Goal: Transaction & Acquisition: Register for event/course

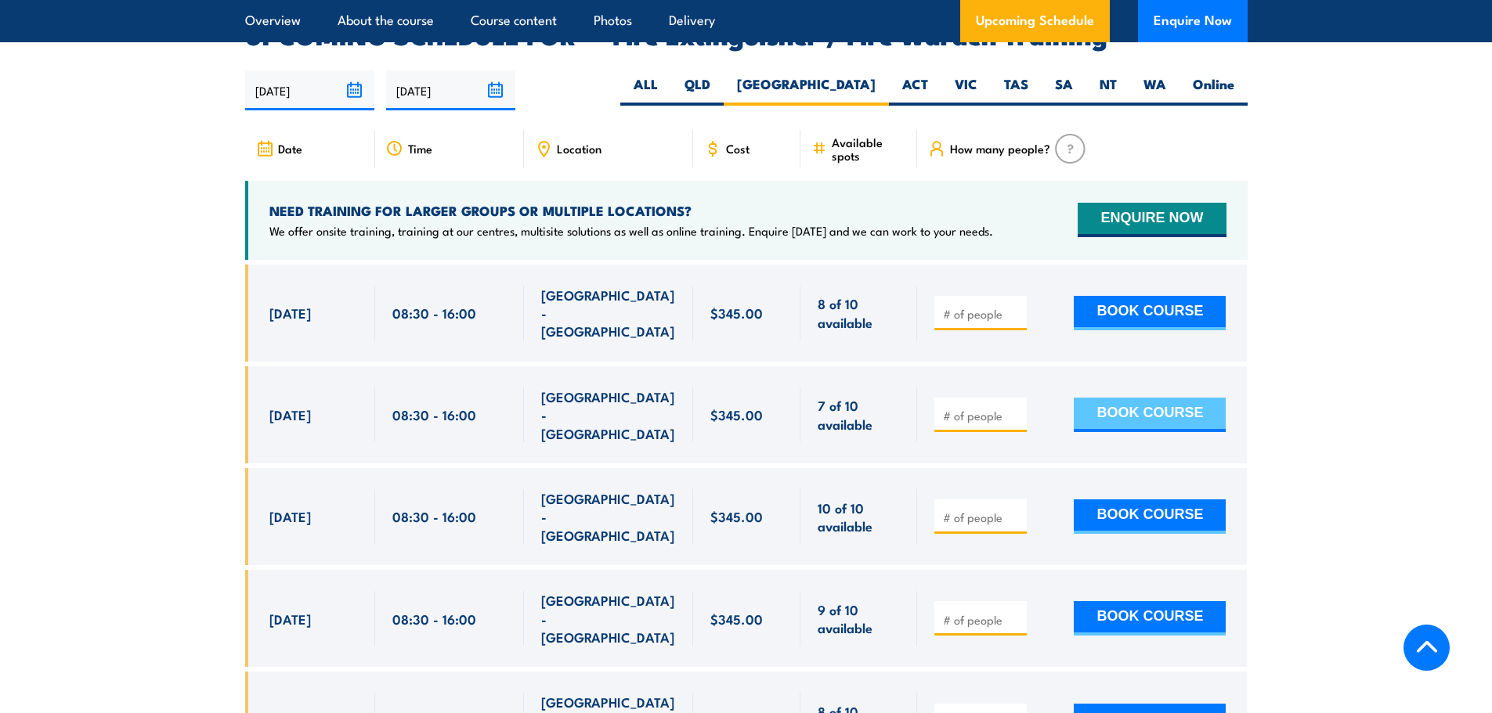
click at [1123, 398] on button "BOOK COURSE" at bounding box center [1150, 415] width 152 height 34
click at [992, 399] on div at bounding box center [1082, 415] width 330 height 97
click at [981, 398] on div at bounding box center [980, 415] width 92 height 34
click at [980, 408] on input "number" at bounding box center [982, 416] width 78 height 16
type input "1"
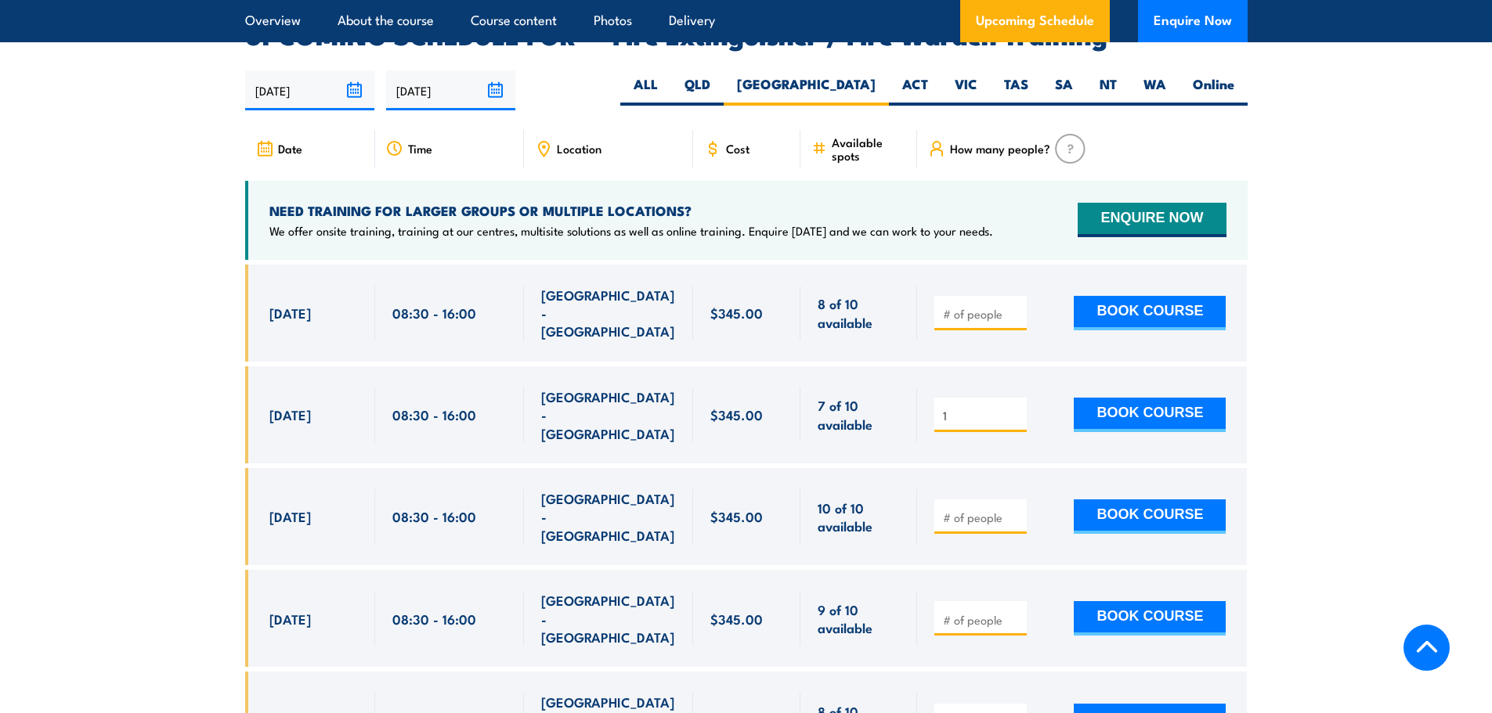
click at [1016, 408] on input "1" at bounding box center [982, 416] width 78 height 16
click at [1136, 398] on button "BOOK COURSE" at bounding box center [1150, 415] width 152 height 34
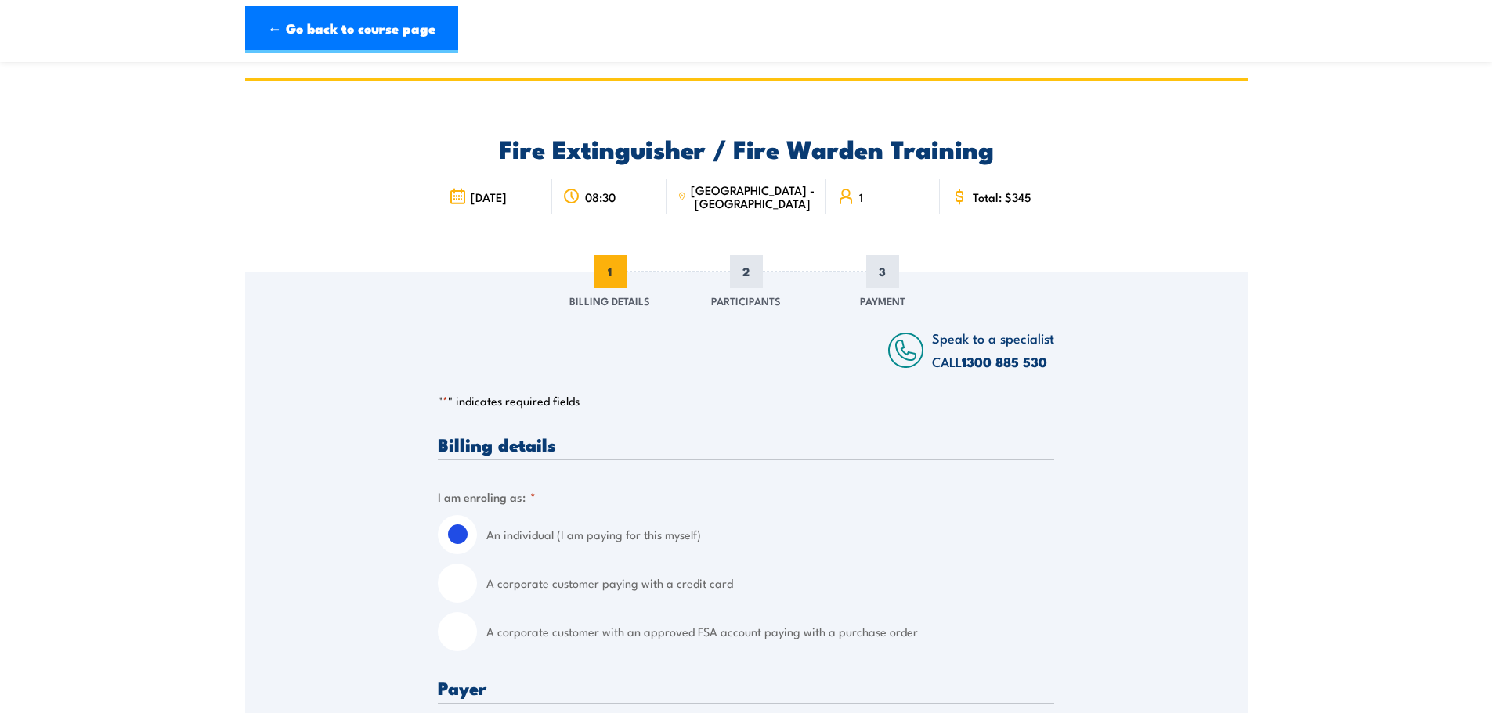
scroll to position [313, 0]
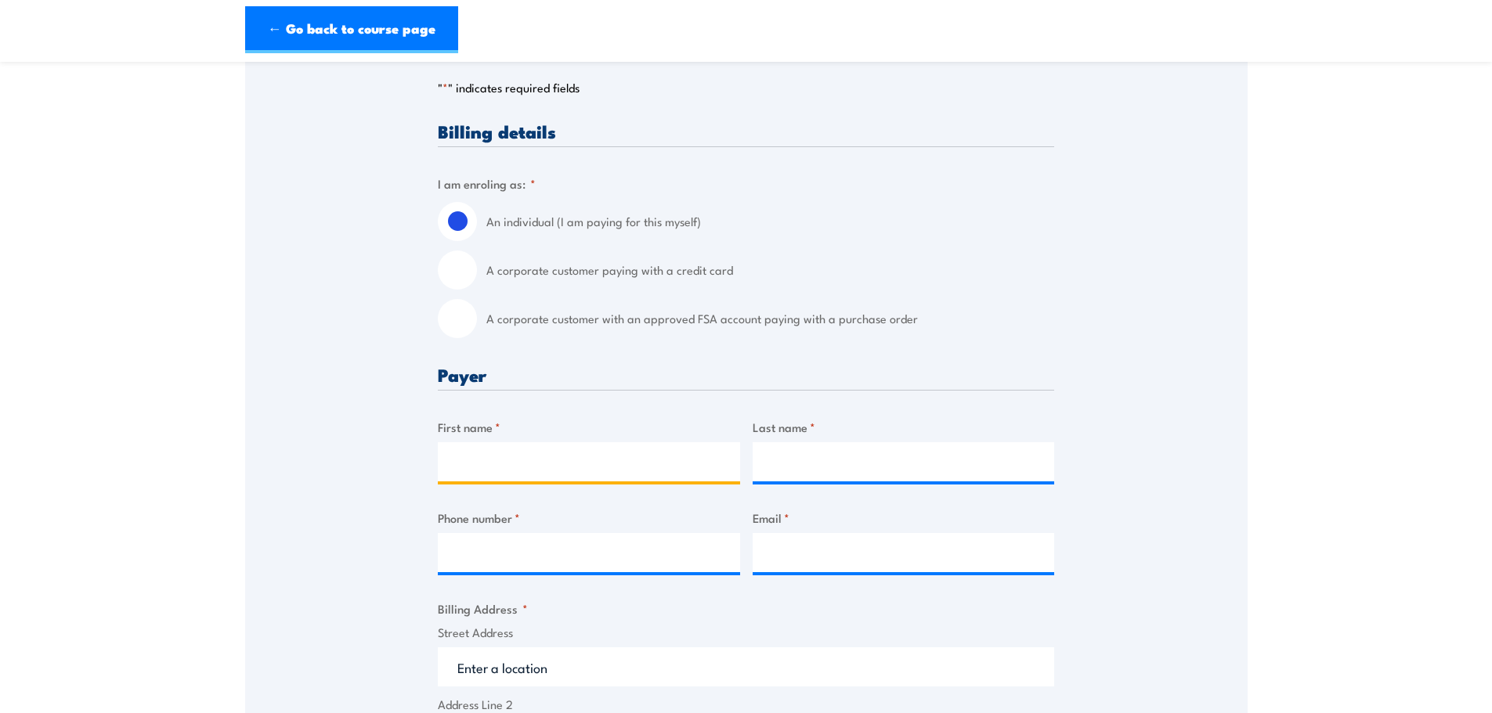
click at [545, 461] on input "First name *" at bounding box center [589, 461] width 302 height 39
type input "Oliver"
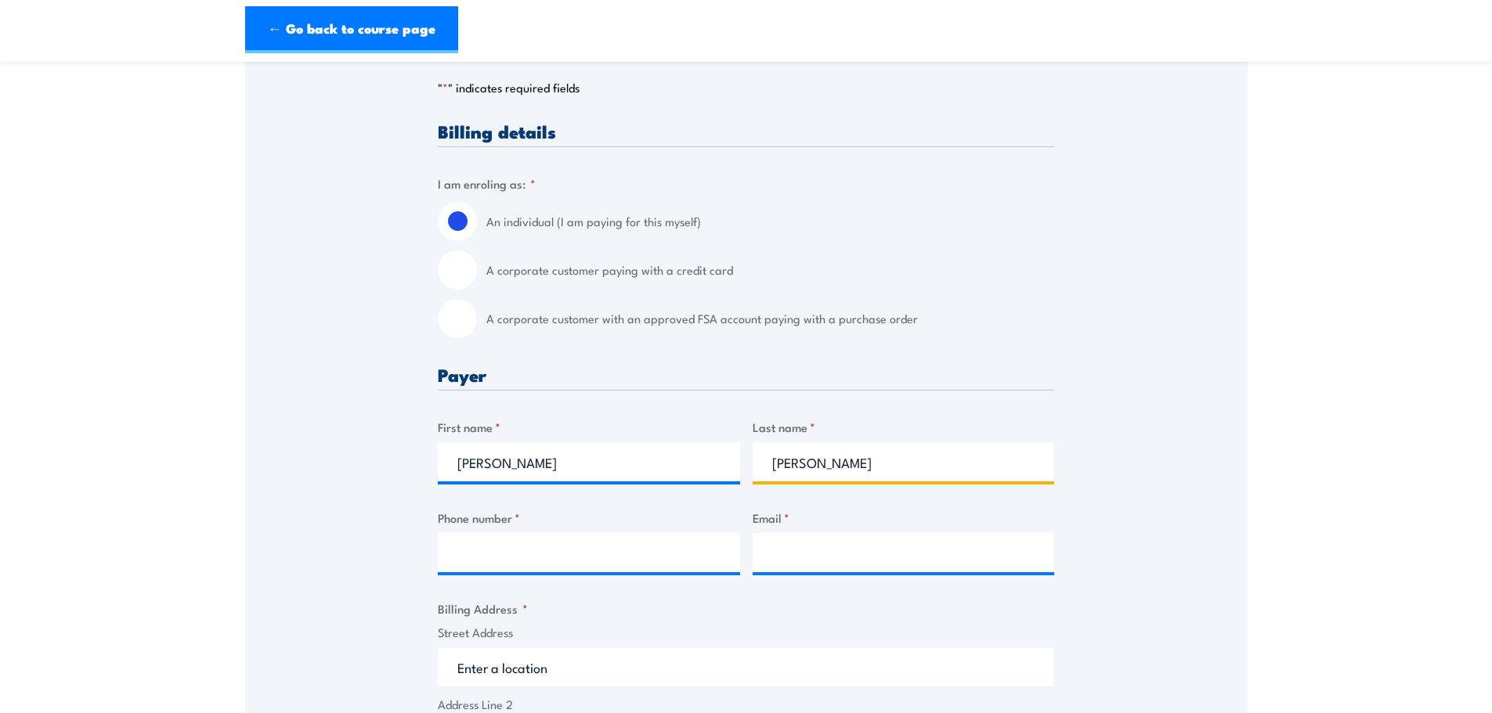
type input "Dean"
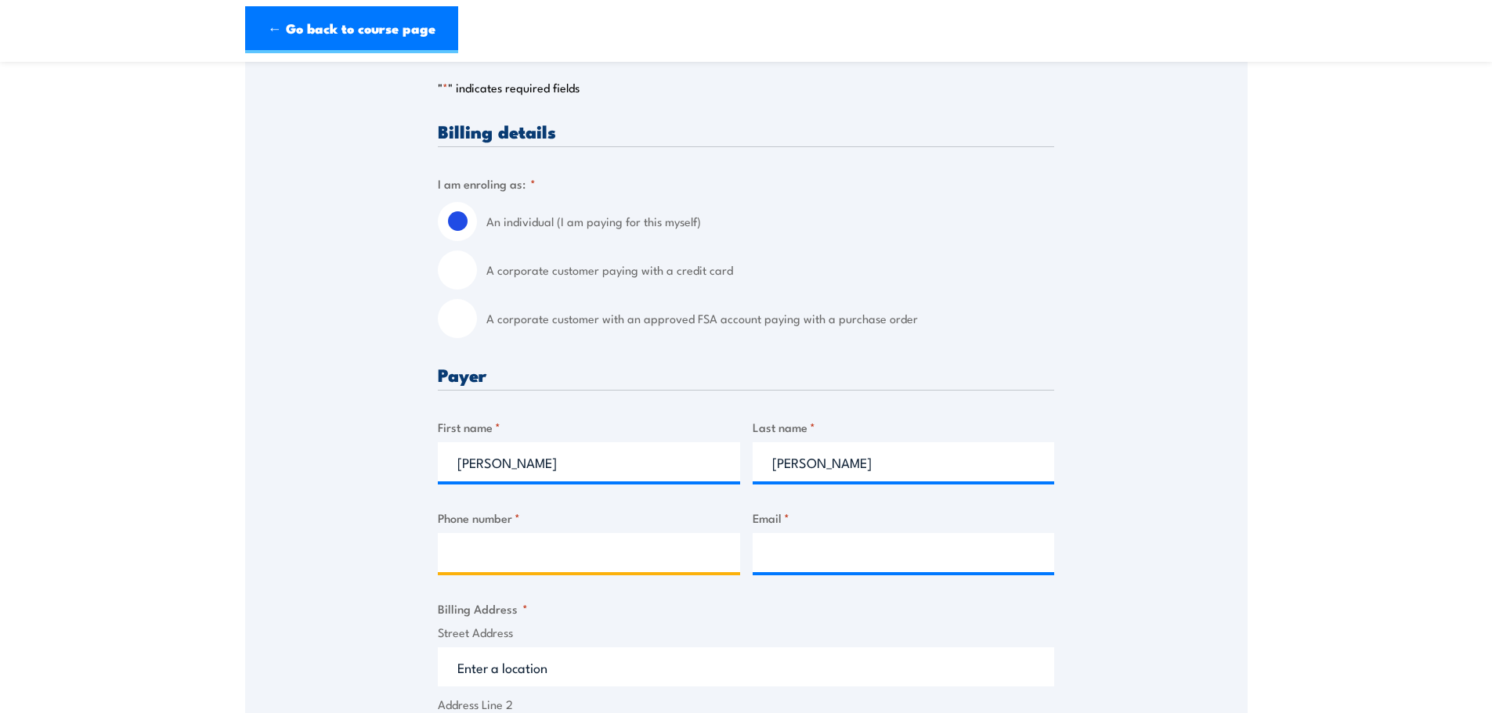
click at [496, 552] on input "Phone number *" at bounding box center [589, 552] width 302 height 39
type input "0416100069"
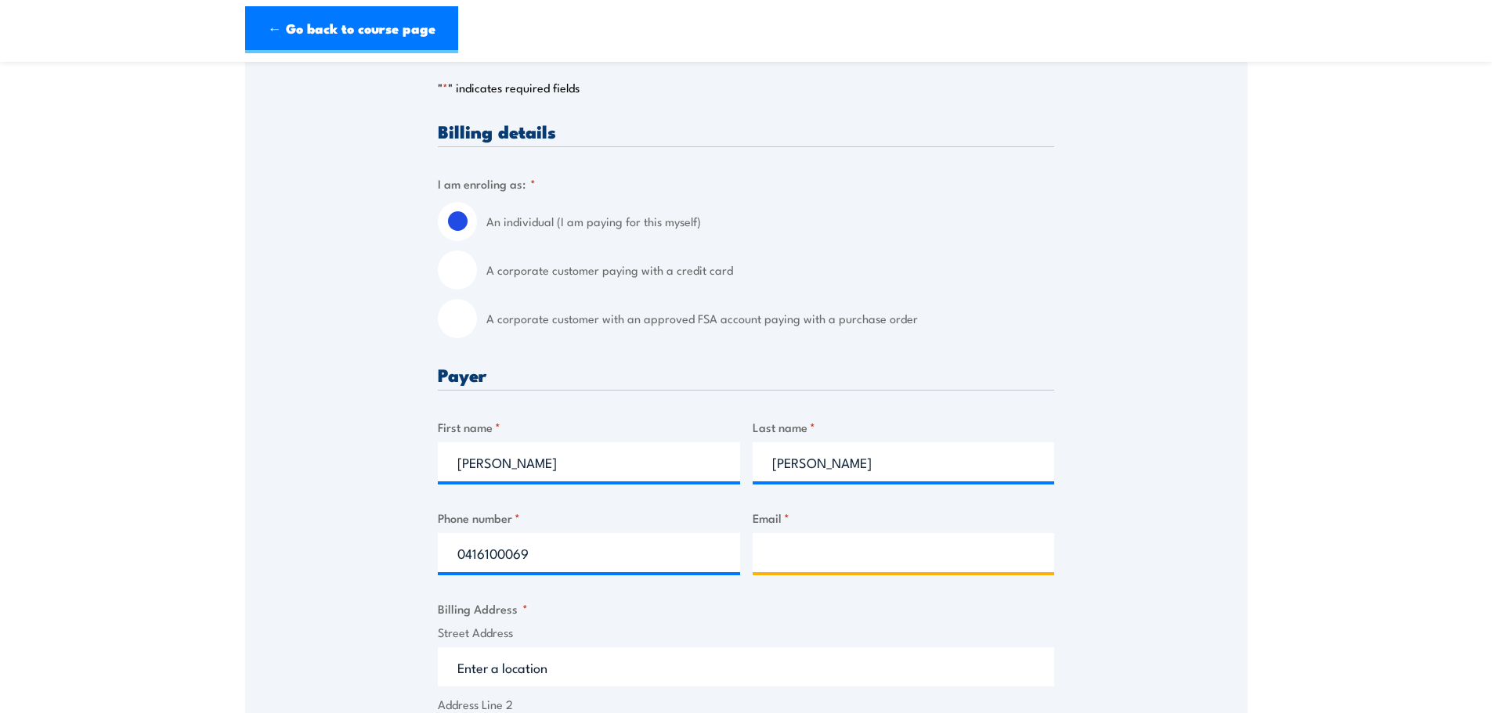
click at [793, 558] on input "Email *" at bounding box center [904, 552] width 302 height 39
type input "kellie@expressenvelopes.com.au"
click at [892, 591] on div "Billing details I am enroling as: * An individual (I am paying for this myself)…" at bounding box center [746, 721] width 616 height 1198
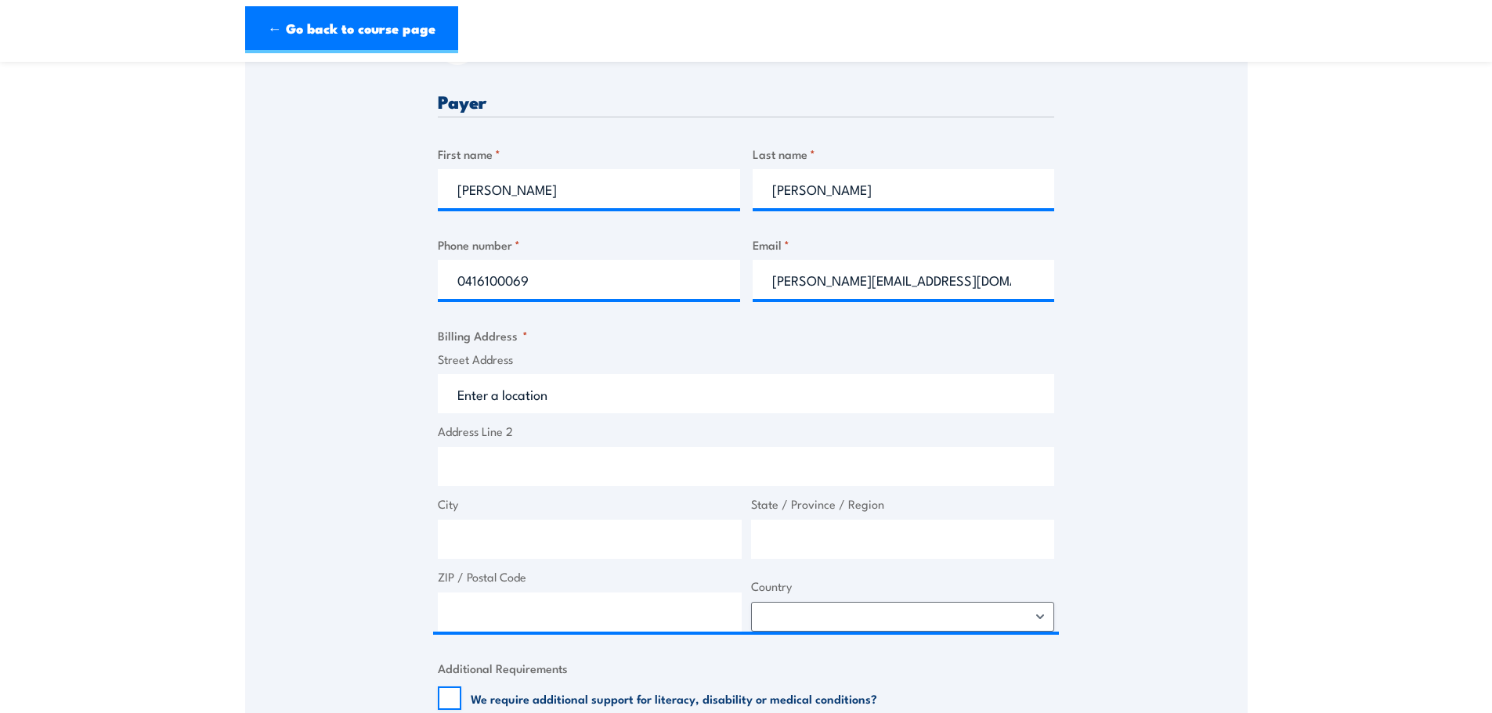
scroll to position [627, 0]
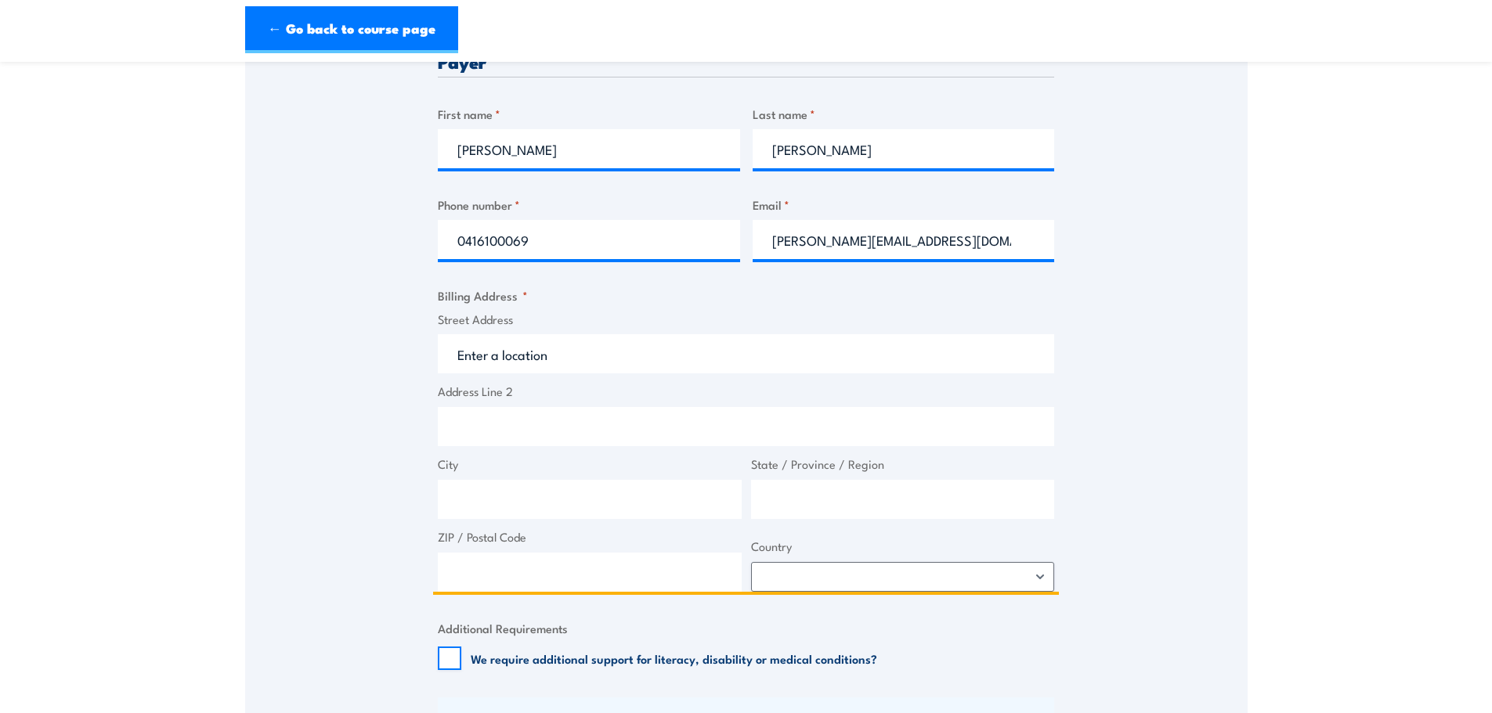
click at [554, 367] on input "Street Address" at bounding box center [746, 353] width 616 height 39
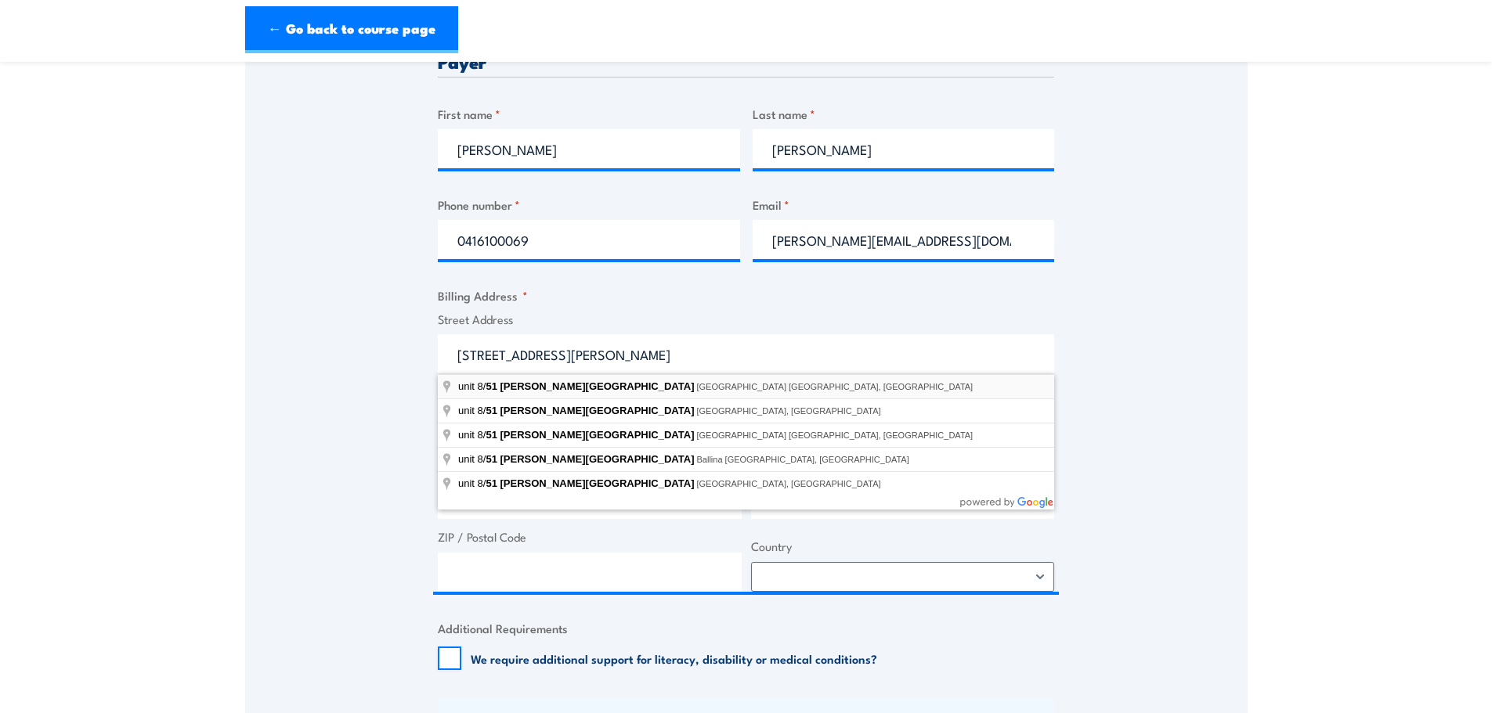
type input "unit 8/51 Owen Street, Glendenning NSW, Australia"
type input "51 Owen St"
type input "Glendenning"
type input "New South Wales"
type input "2761"
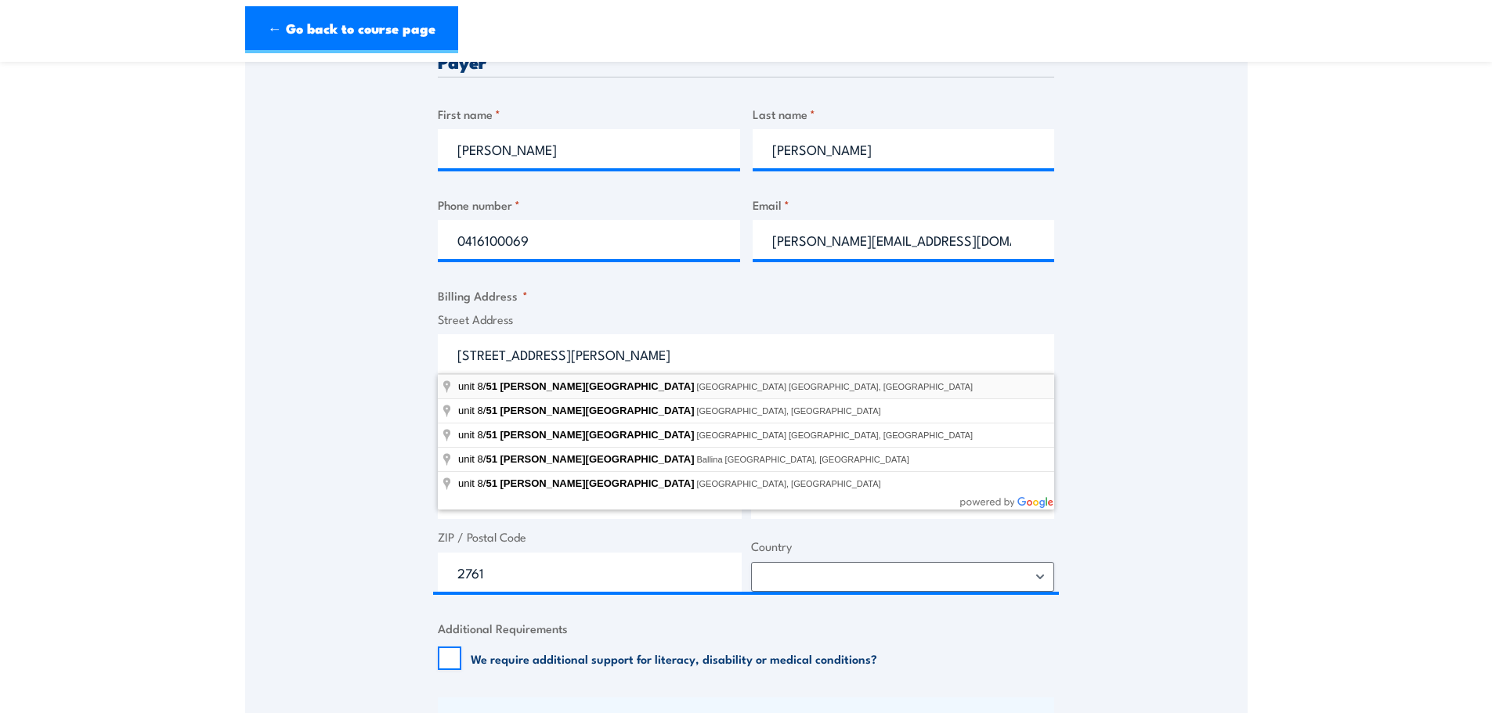
select select "Australia"
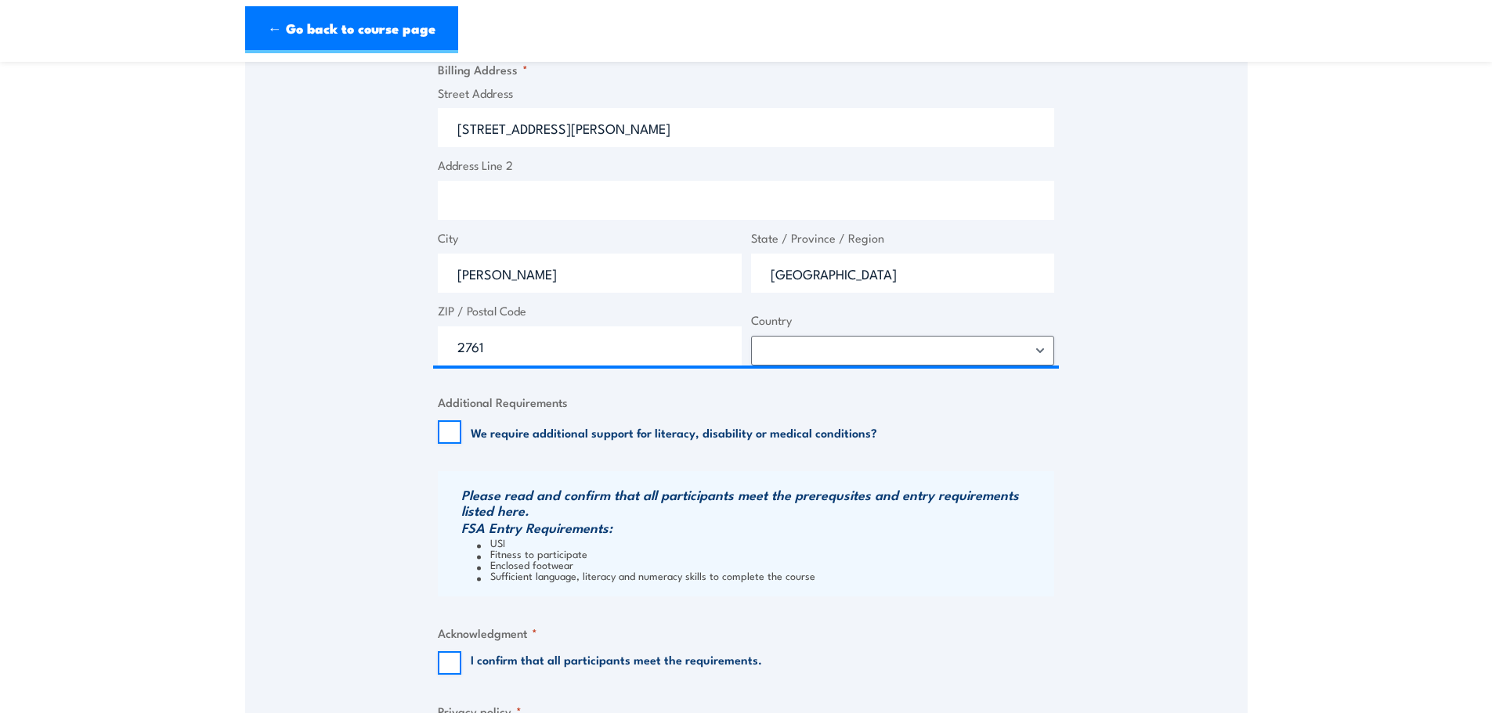
scroll to position [1018, 0]
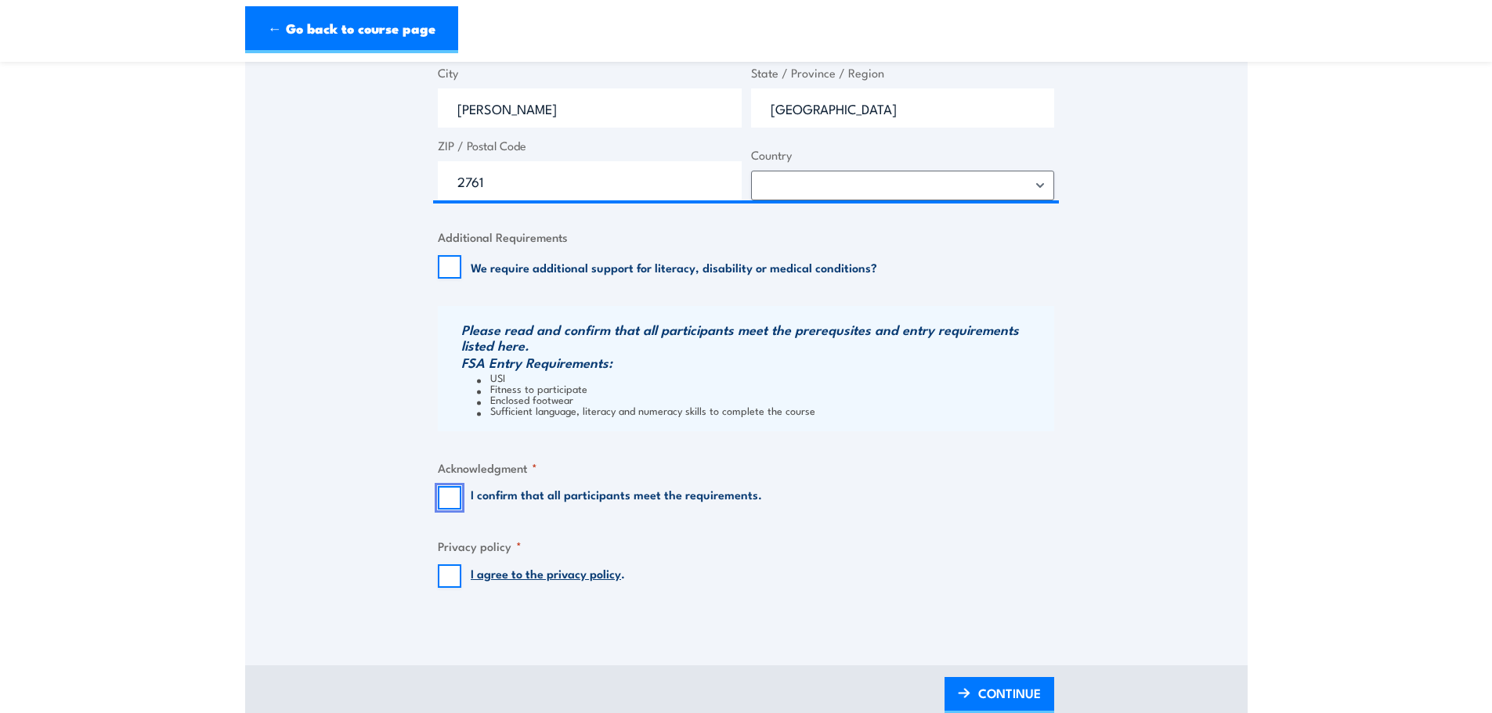
click at [439, 508] on input "I confirm that all participants meet the requirements." at bounding box center [449, 497] width 23 height 23
checkbox input "true"
click at [448, 582] on input "I agree to the privacy policy ." at bounding box center [449, 576] width 23 height 23
checkbox input "true"
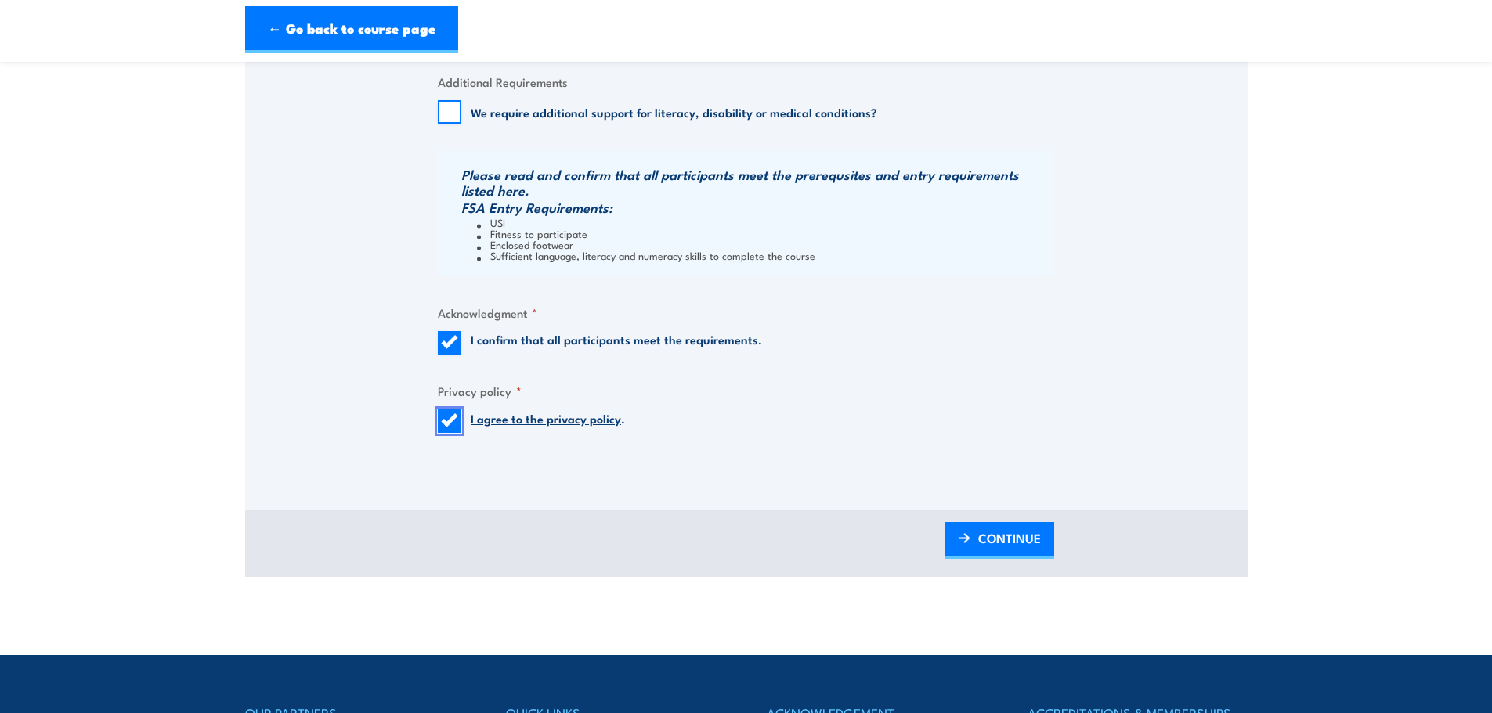
scroll to position [1175, 0]
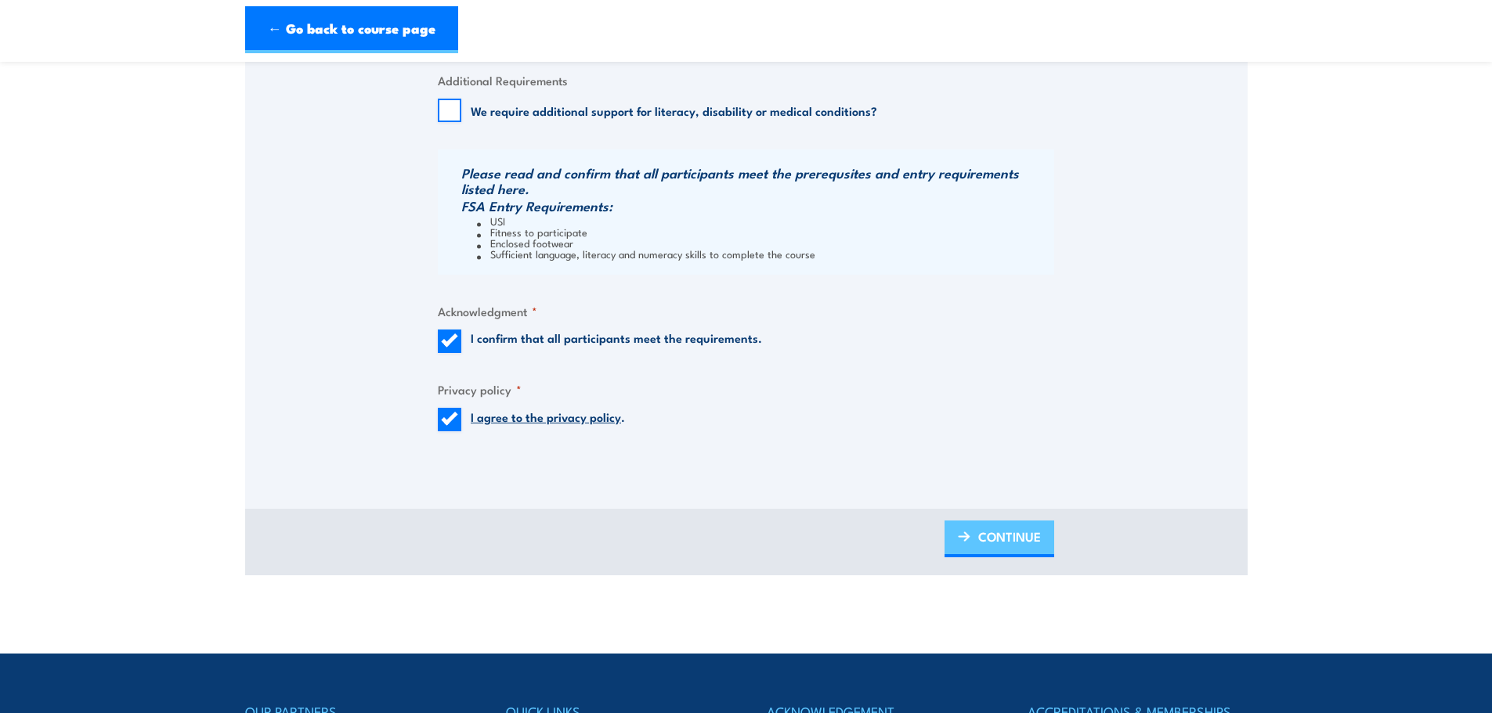
click at [995, 536] on span "CONTINUE" at bounding box center [1009, 537] width 63 height 42
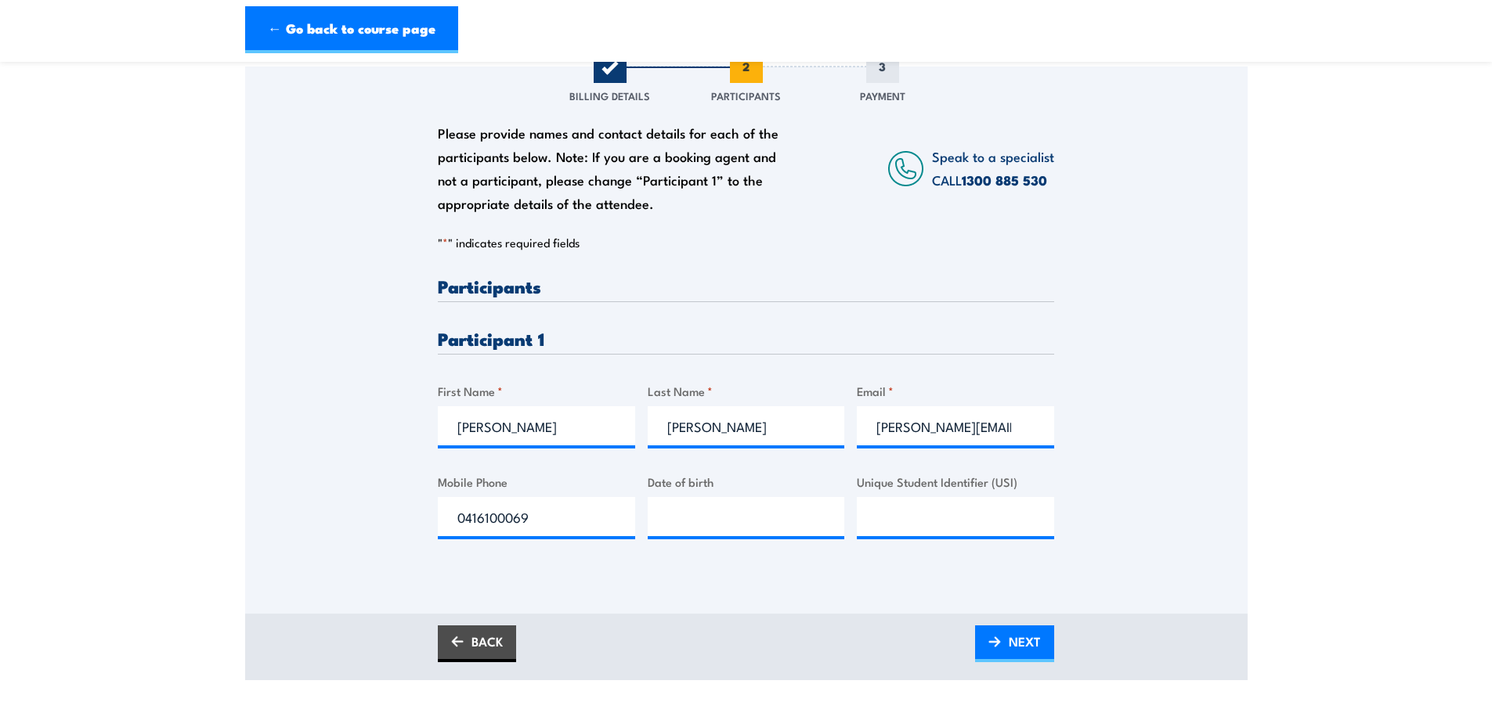
scroll to position [313, 0]
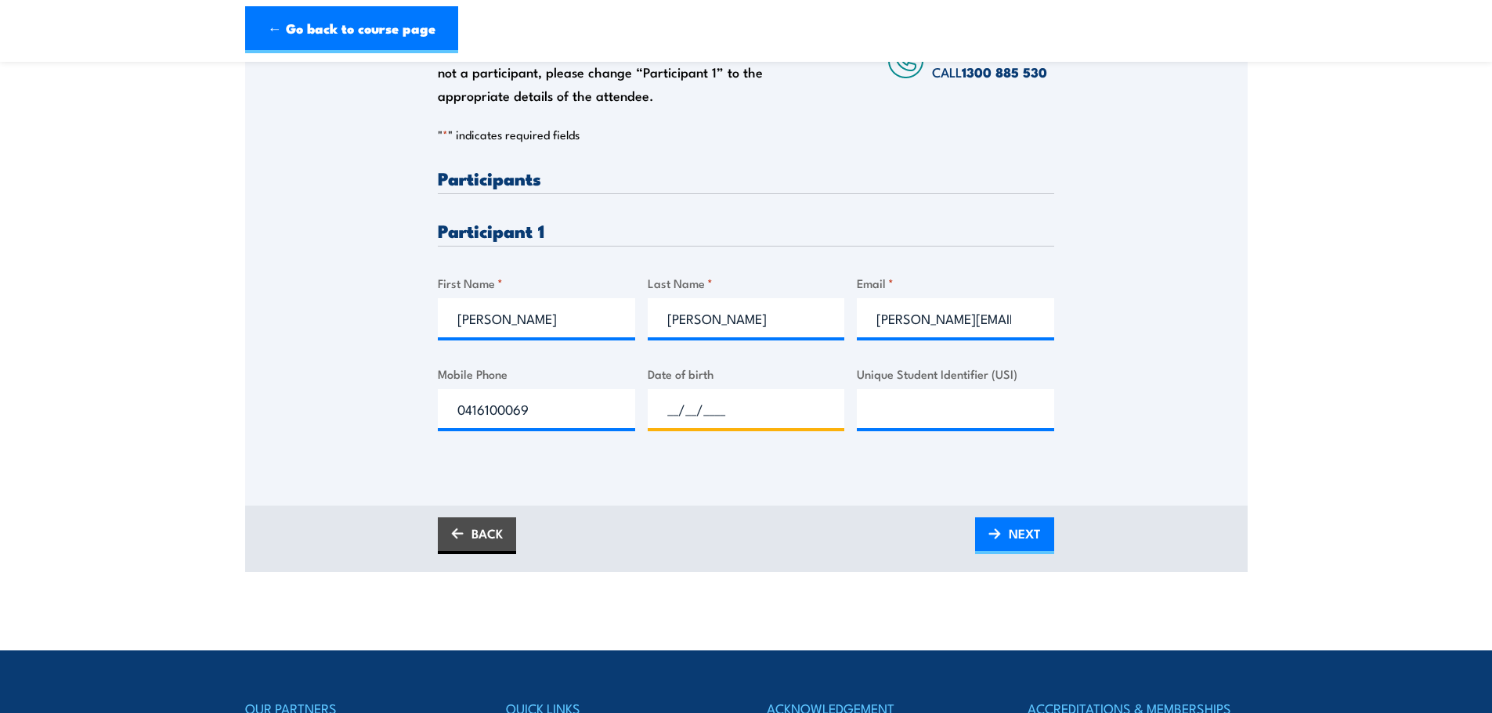
click at [683, 419] on input "__/__/____" at bounding box center [746, 408] width 197 height 39
type input "24/02/1981"
click at [899, 401] on input "Unique Student Identifier (USI)" at bounding box center [955, 408] width 197 height 39
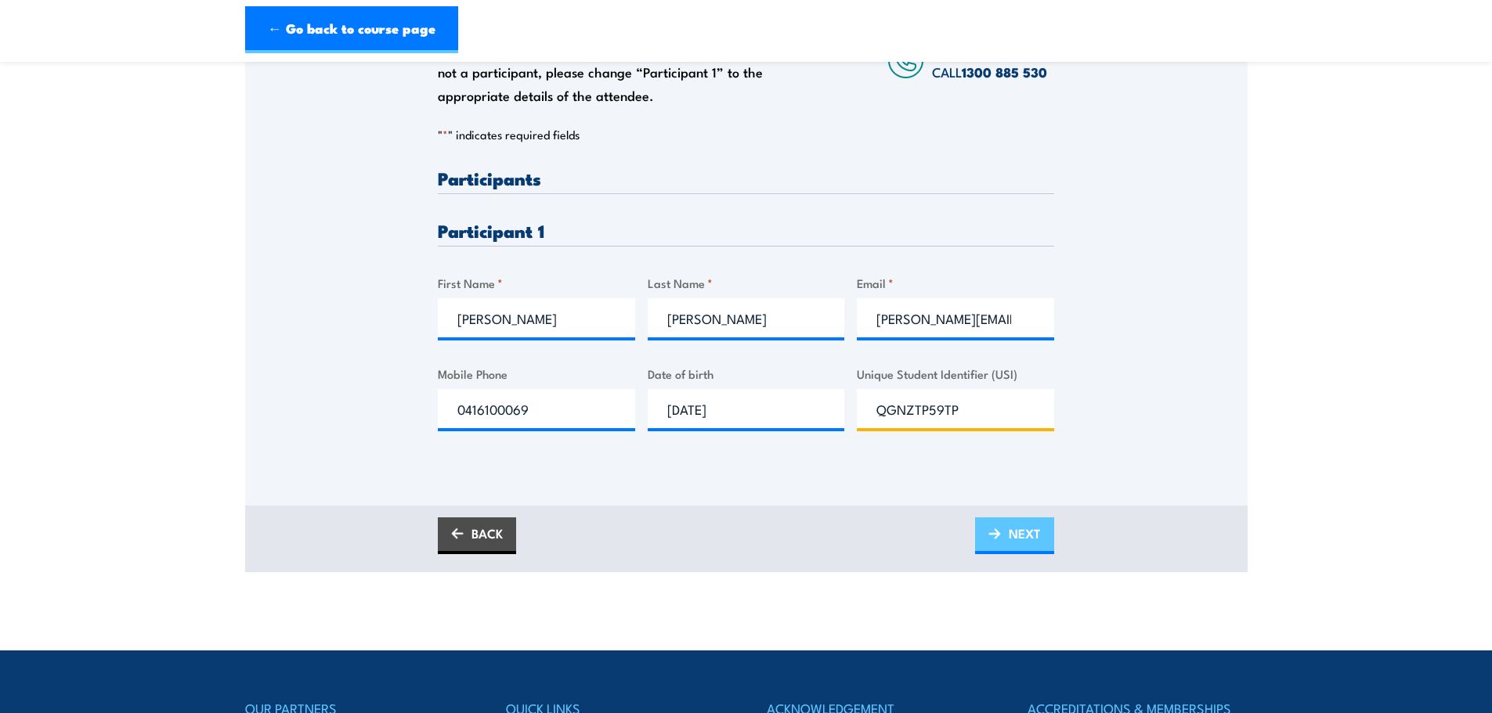
type input "QGNZTP59TP"
click at [1020, 534] on span "NEXT" at bounding box center [1025, 534] width 32 height 42
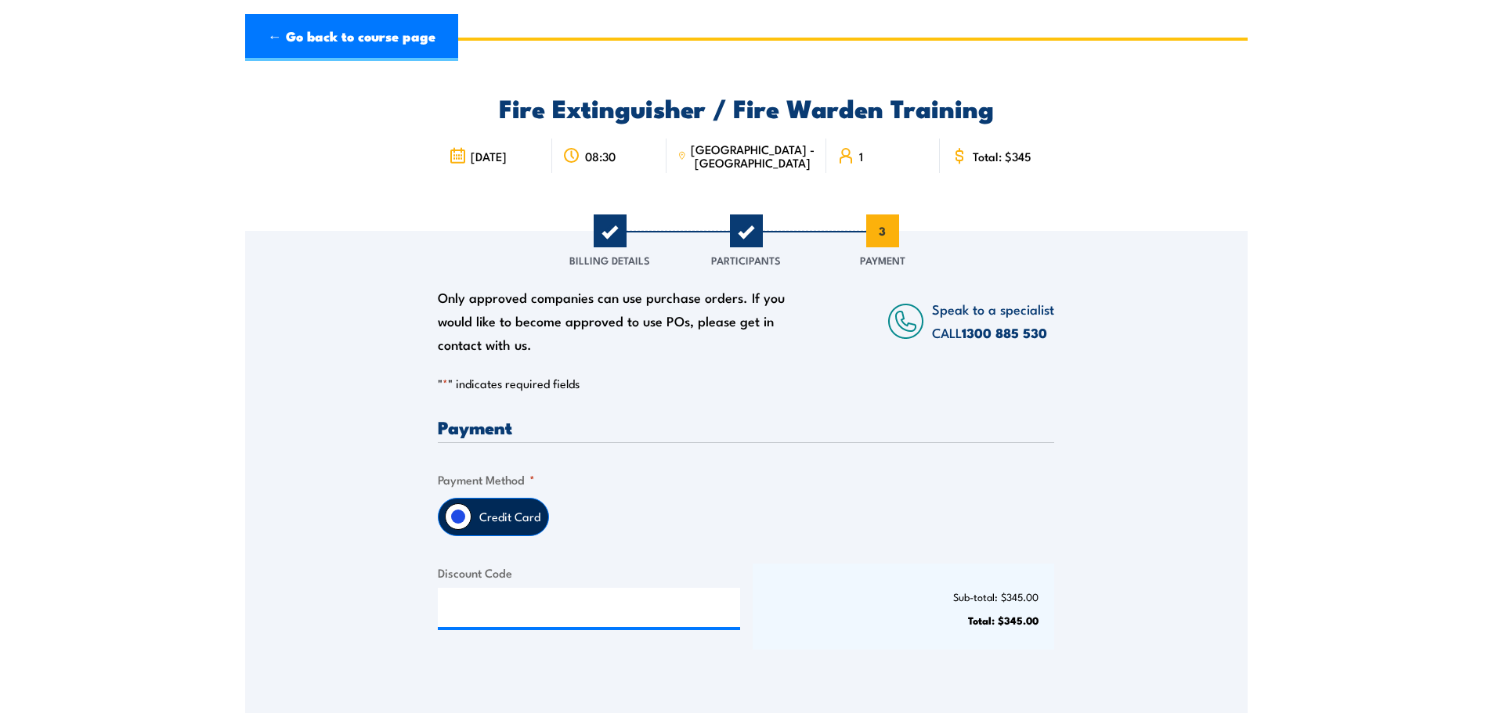
scroll to position [0, 0]
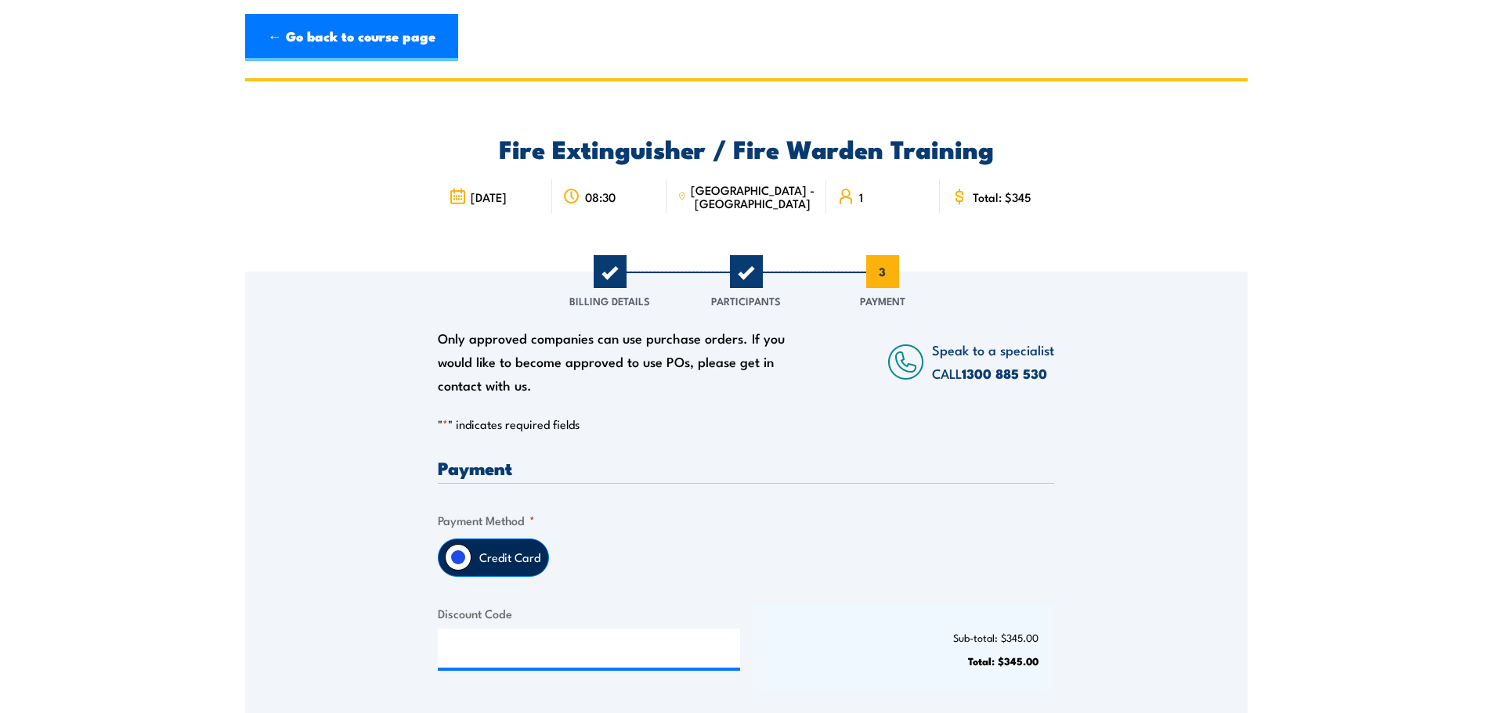
click at [527, 551] on label "Credit Card" at bounding box center [509, 558] width 77 height 37
click at [471, 551] on input "Credit Card" at bounding box center [458, 557] width 27 height 27
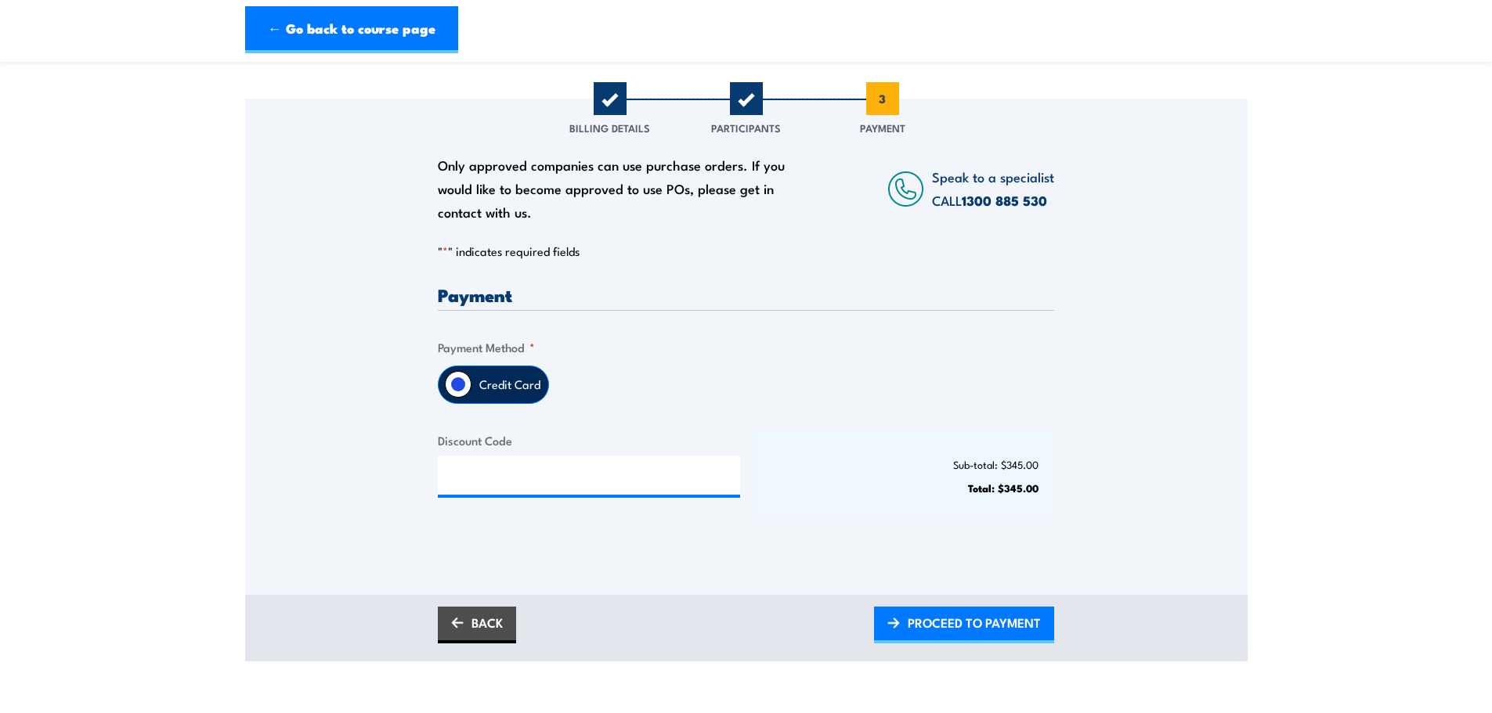
scroll to position [157, 0]
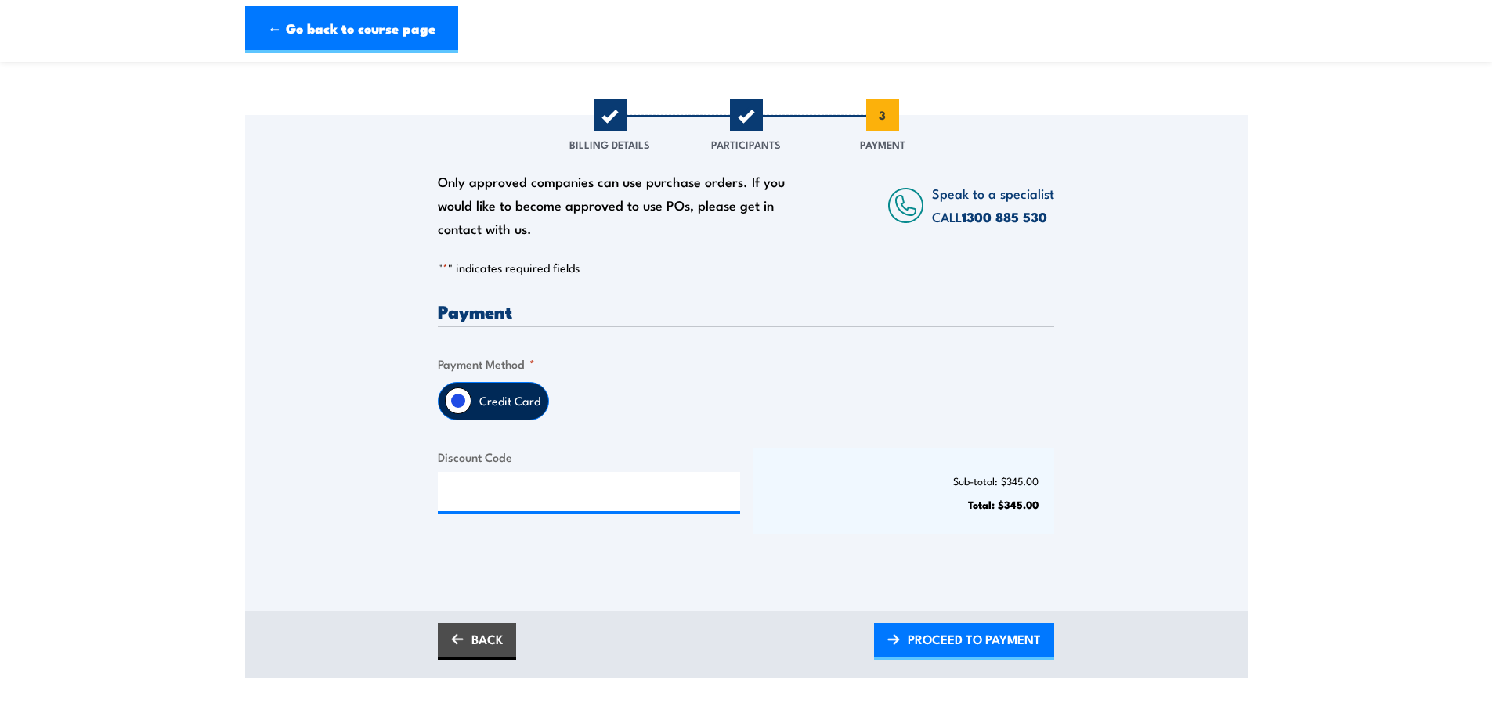
click at [472, 396] on label "Credit Card" at bounding box center [509, 401] width 77 height 37
click at [471, 396] on input "Credit Card" at bounding box center [458, 401] width 27 height 27
click at [492, 395] on label "Credit Card" at bounding box center [509, 401] width 77 height 37
click at [471, 395] on input "Credit Card" at bounding box center [458, 401] width 27 height 27
click at [461, 395] on input "Credit Card" at bounding box center [458, 401] width 27 height 27
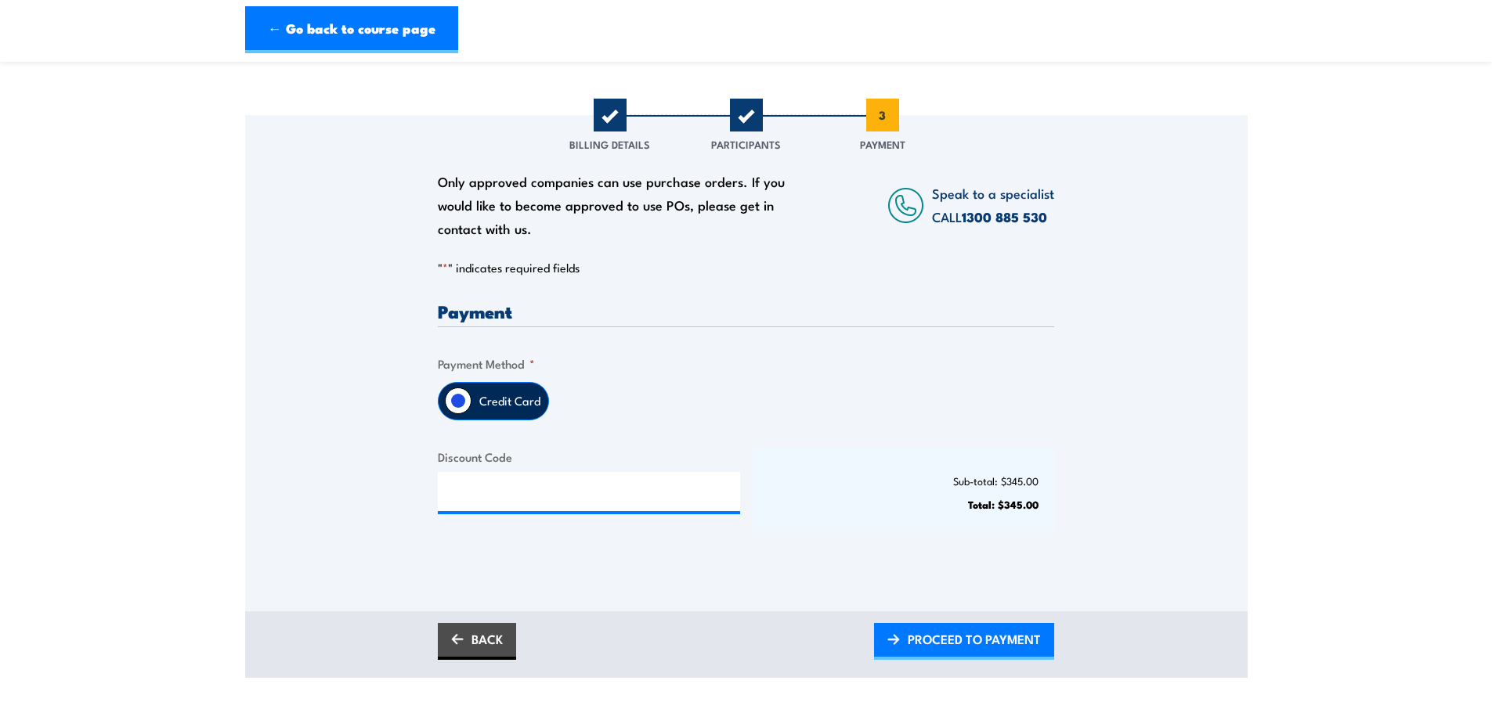
click at [457, 405] on input "Credit Card" at bounding box center [458, 401] width 27 height 27
click at [494, 413] on label "Credit Card" at bounding box center [509, 401] width 77 height 37
click at [471, 413] on input "Credit Card" at bounding box center [458, 401] width 27 height 27
click at [497, 486] on input "Discount Code" at bounding box center [589, 491] width 302 height 39
click at [496, 392] on label "Credit Card" at bounding box center [509, 401] width 77 height 37
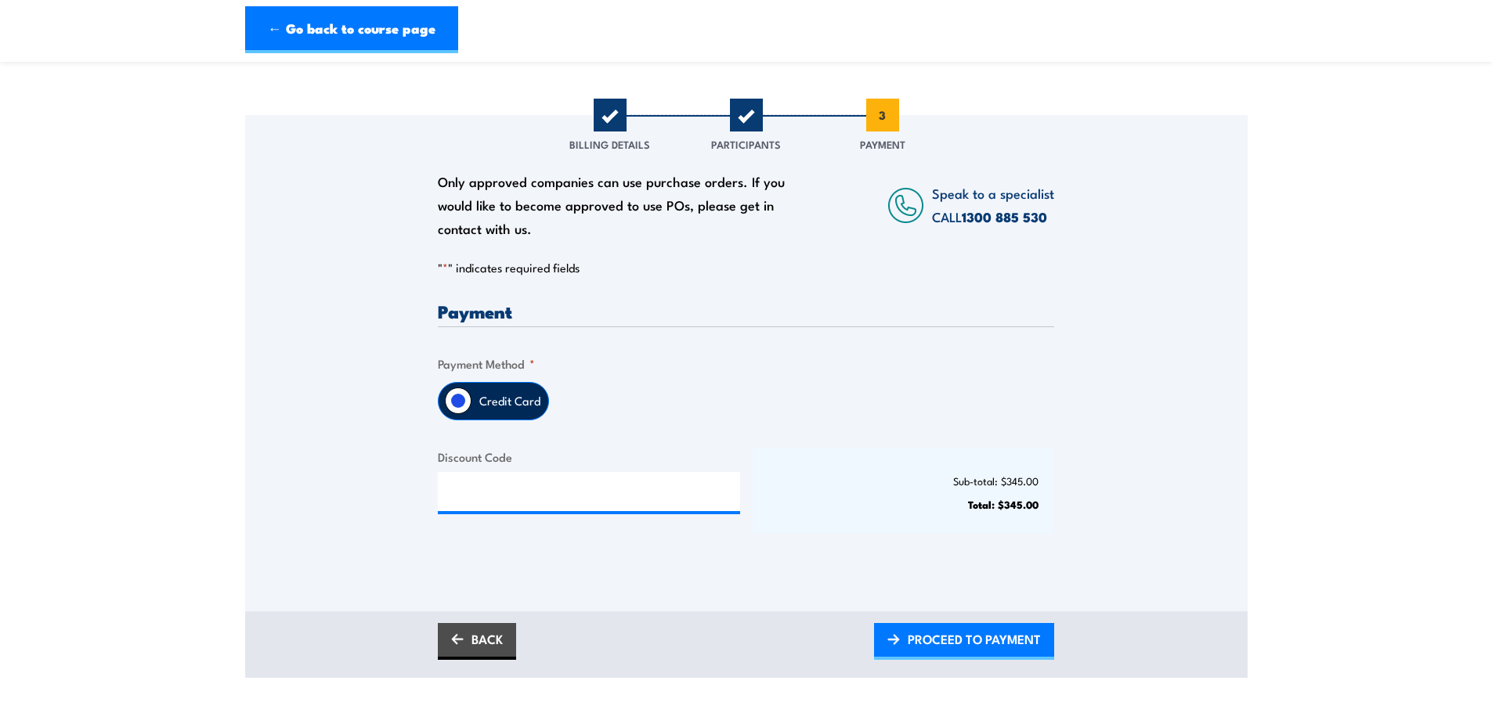
click at [471, 392] on input "Credit Card" at bounding box center [458, 401] width 27 height 27
click at [496, 392] on label "Credit Card" at bounding box center [509, 401] width 77 height 37
click at [471, 392] on input "Credit Card" at bounding box center [458, 401] width 27 height 27
click at [449, 401] on input "Credit Card" at bounding box center [458, 401] width 27 height 27
click at [457, 401] on input "Credit Card" at bounding box center [458, 401] width 27 height 27
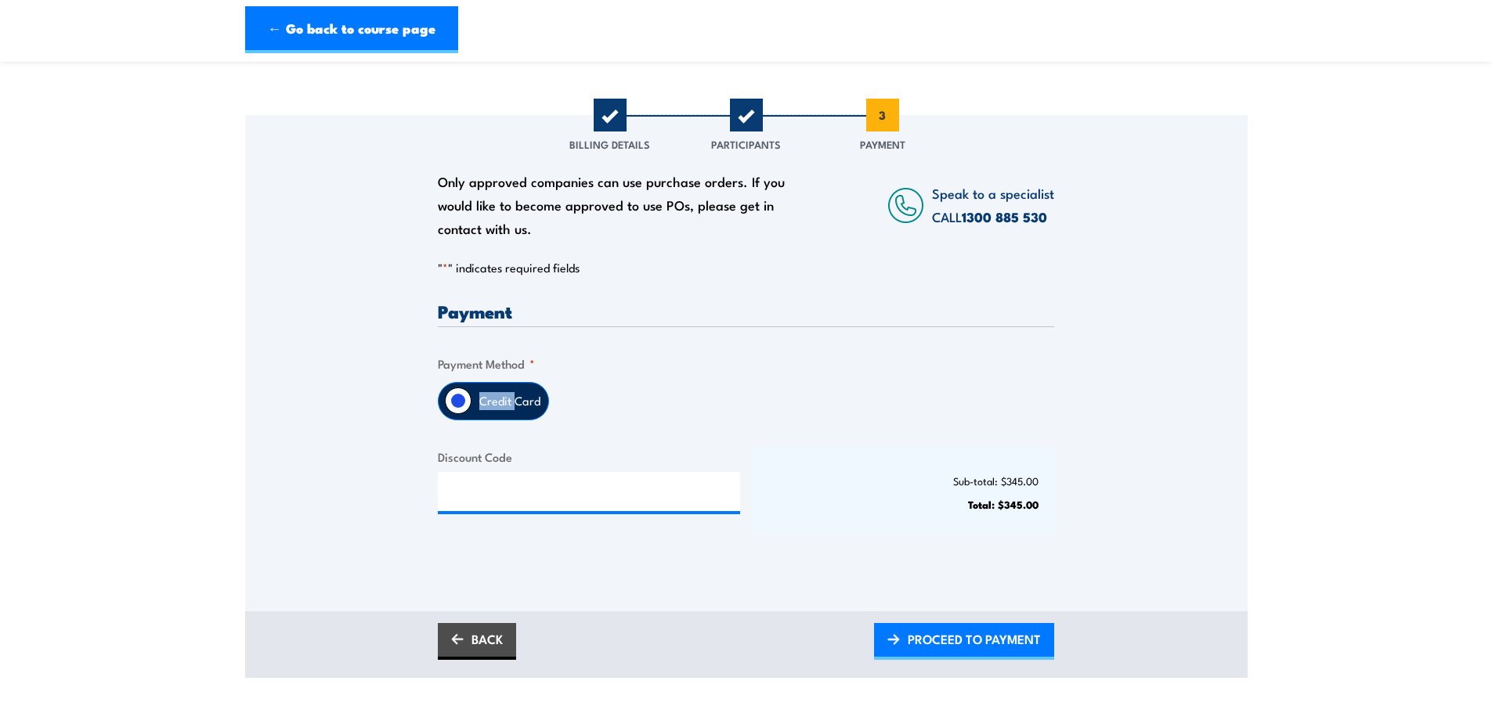
click at [457, 399] on input "Credit Card" at bounding box center [458, 401] width 27 height 27
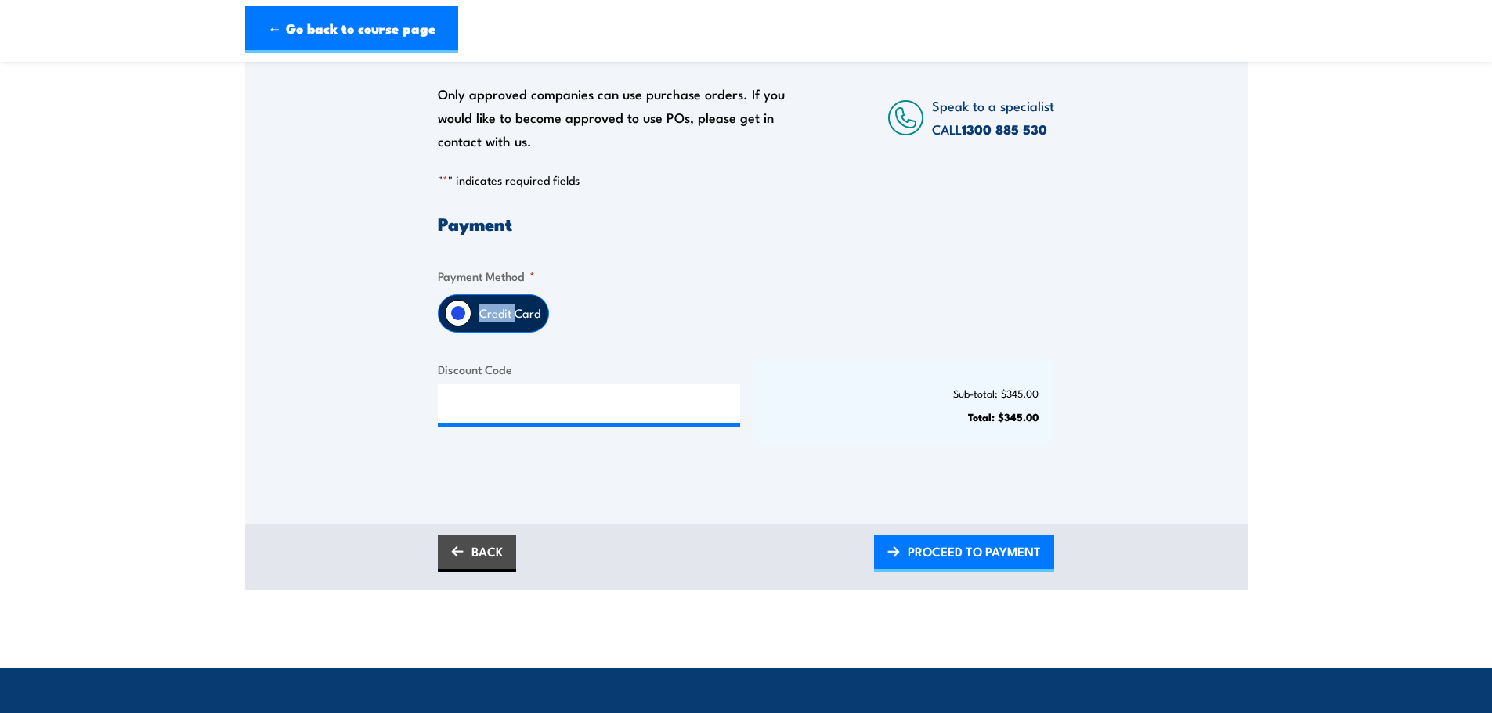
scroll to position [392, 0]
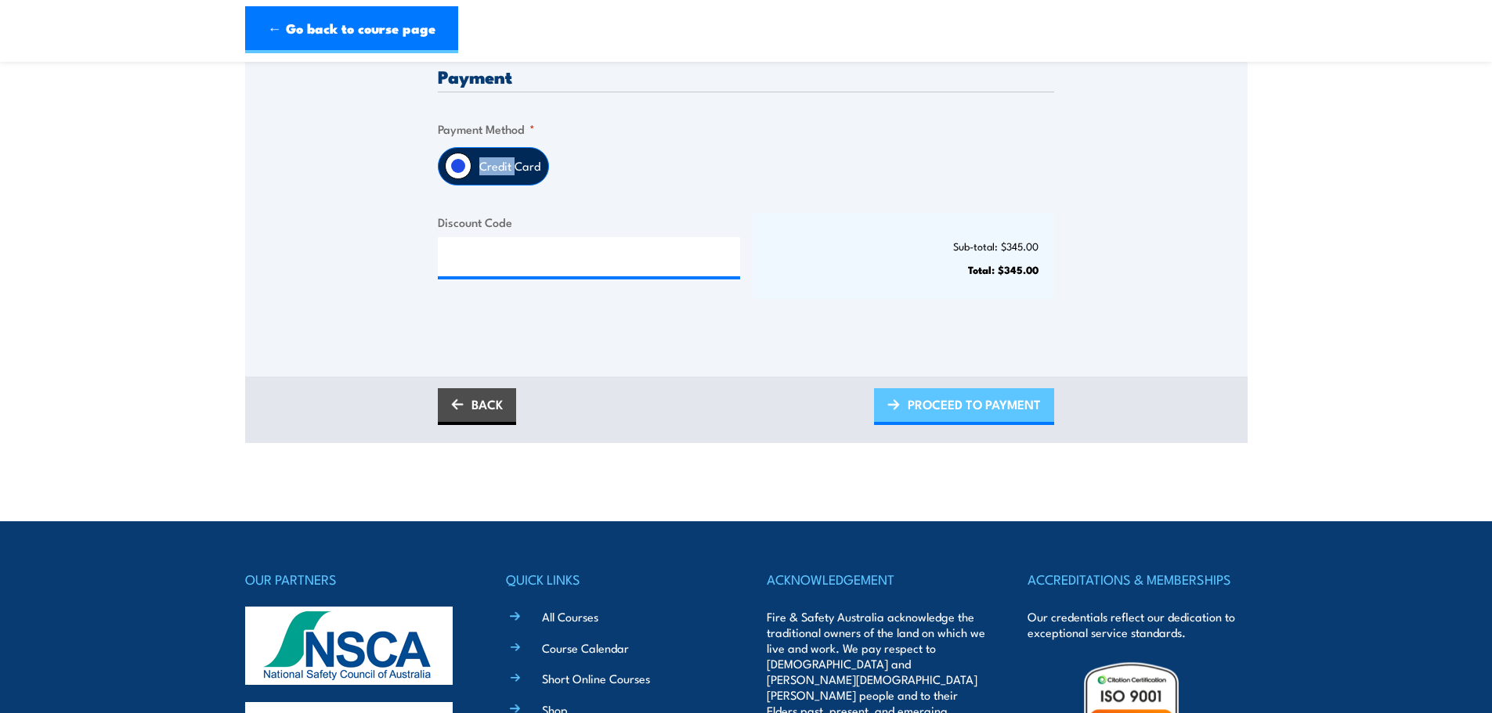
click at [947, 400] on span "PROCEED TO PAYMENT" at bounding box center [974, 405] width 133 height 42
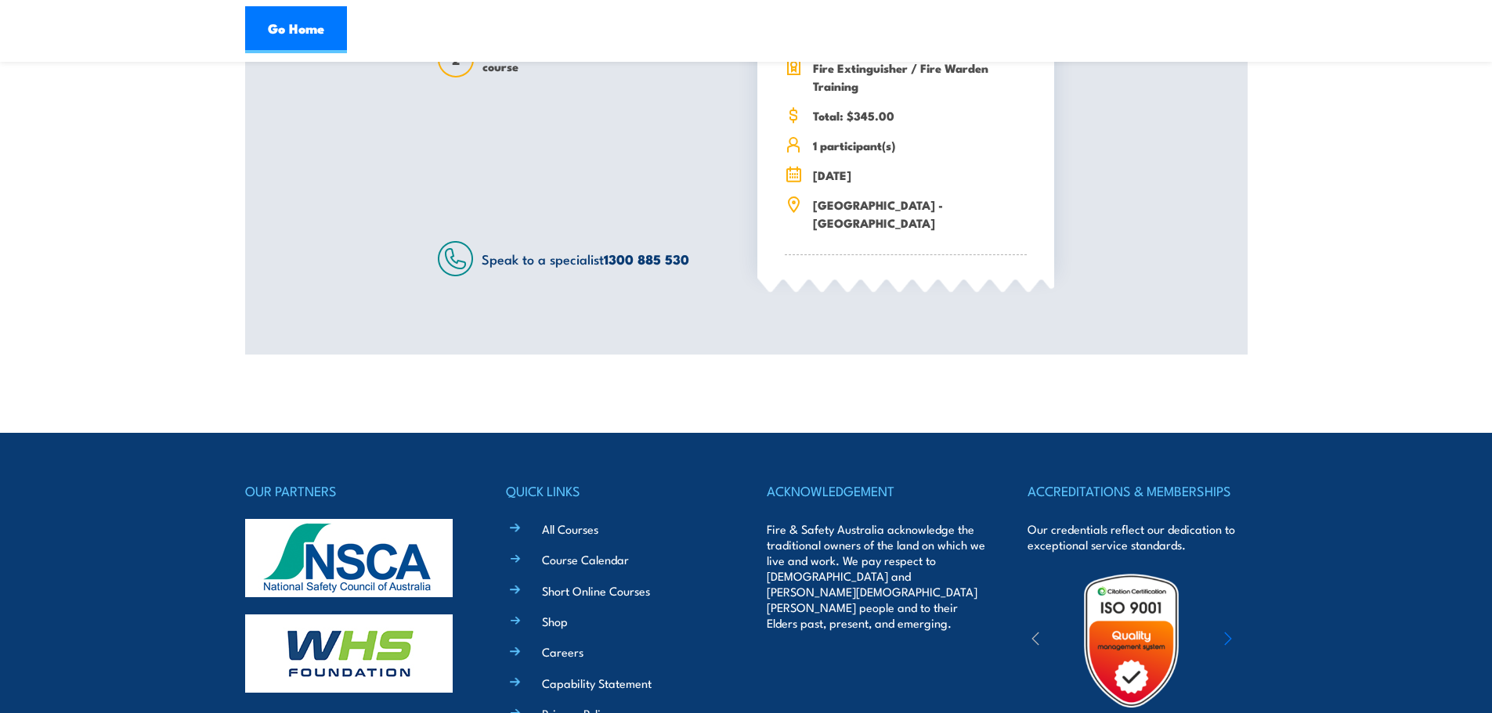
scroll to position [764, 0]
